Goal: Book appointment/travel/reservation

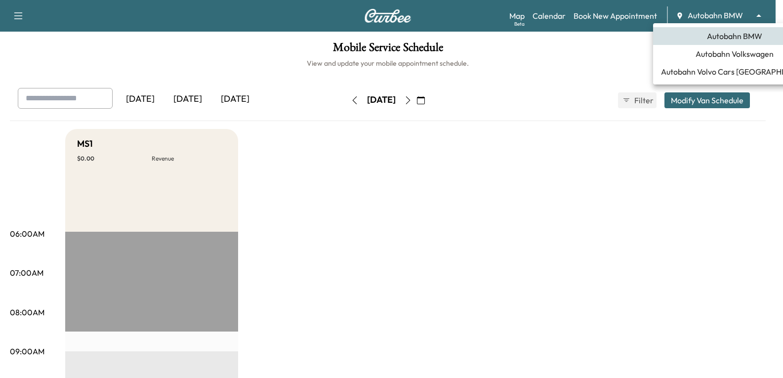
click at [741, 16] on body "Support Log Out Map Beta Calendar Book New Appointment Autobahn BMW ******** ​ …" at bounding box center [391, 189] width 783 height 378
click at [719, 55] on span "Autobahn Volkswagen" at bounding box center [734, 54] width 78 height 12
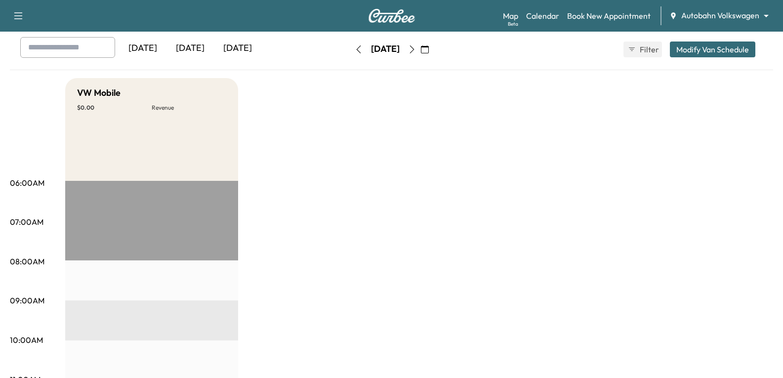
scroll to position [49, 0]
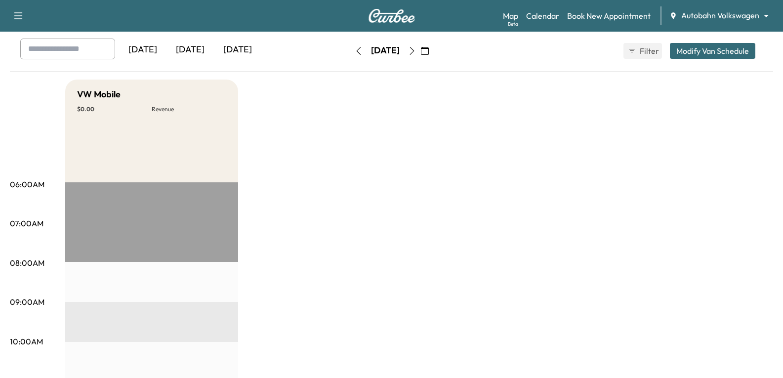
click at [429, 47] on icon "button" at bounding box center [425, 51] width 8 height 8
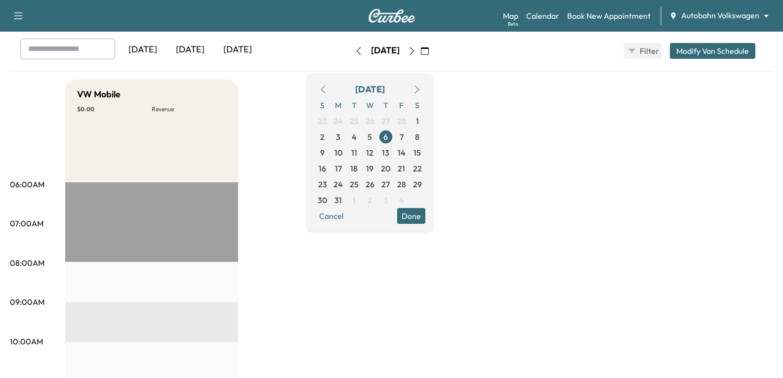
click at [421, 89] on icon "button" at bounding box center [417, 89] width 8 height 8
click at [419, 86] on icon "button" at bounding box center [416, 89] width 4 height 8
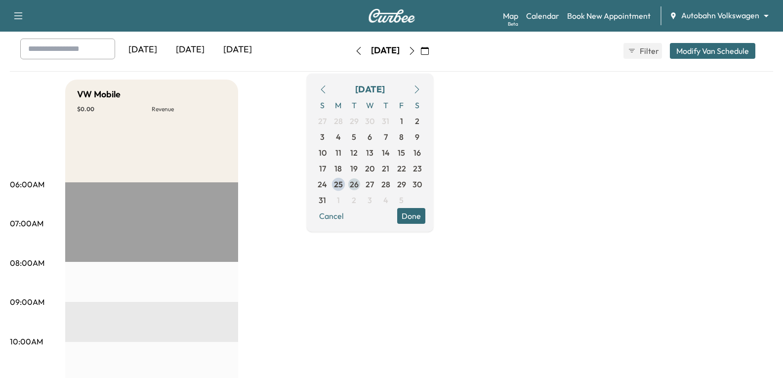
click at [358, 183] on span "26" at bounding box center [354, 184] width 9 height 12
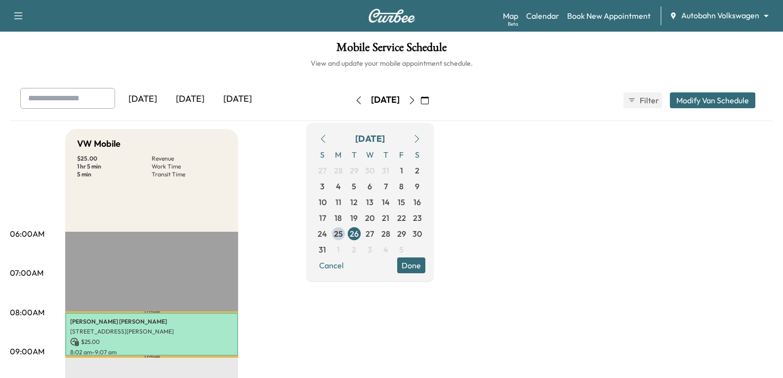
click at [425, 265] on button "Done" at bounding box center [411, 265] width 28 height 16
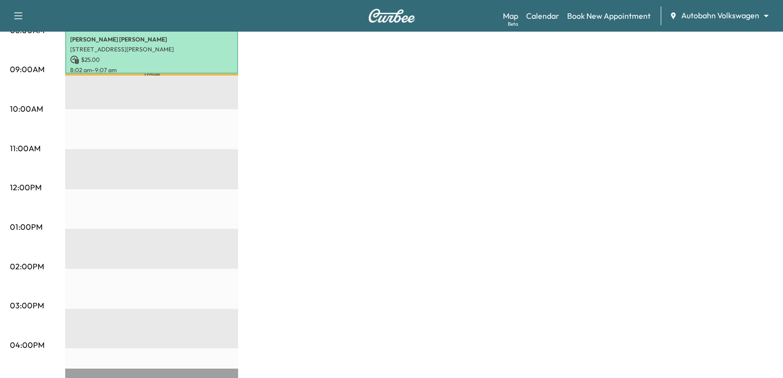
scroll to position [198, 0]
